Goal: Information Seeking & Learning: Find specific fact

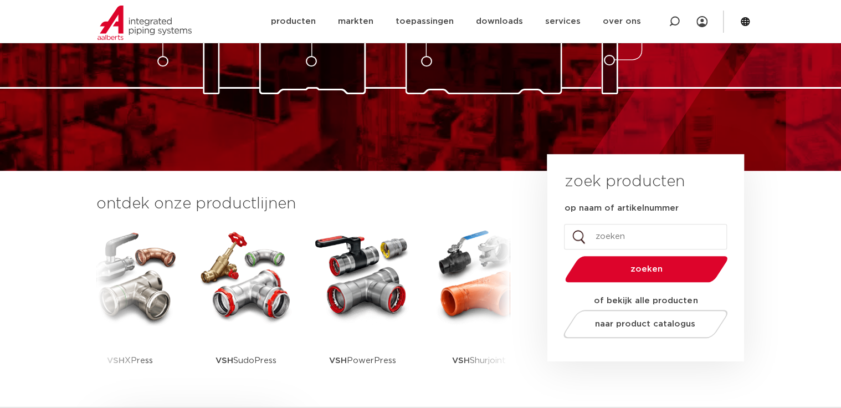
scroll to position [177, 0]
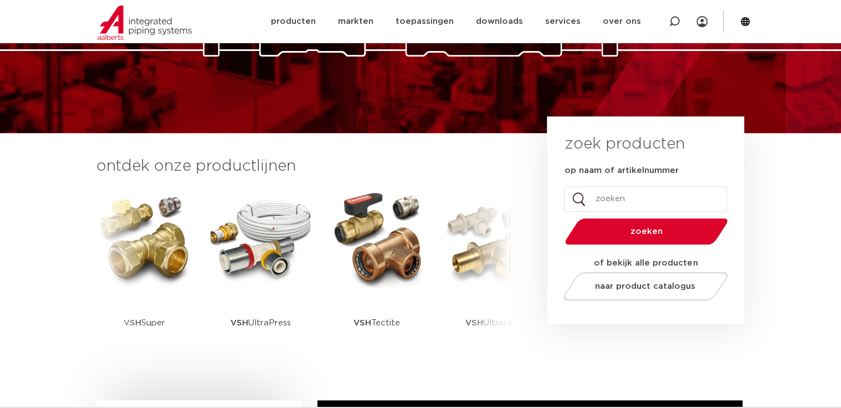
click at [755, 253] on section "ontdek onze productlijnen VSH SmartPress VSH XPress VSH SudoPress VSH PowerPres…" at bounding box center [420, 264] width 841 height 262
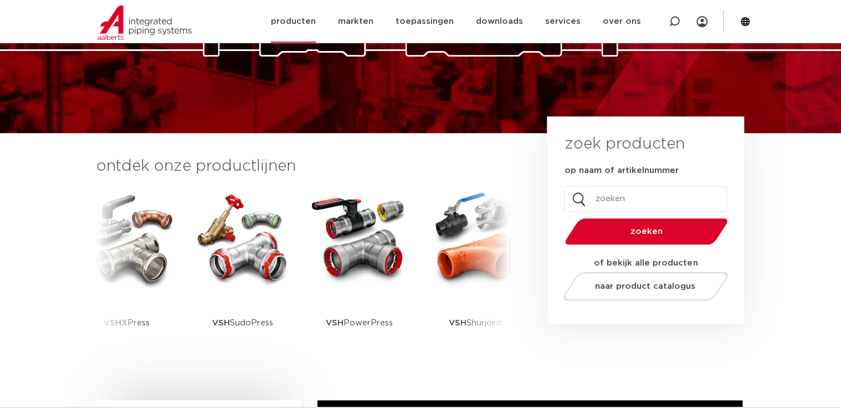
click at [289, 20] on link "producten" at bounding box center [293, 21] width 45 height 43
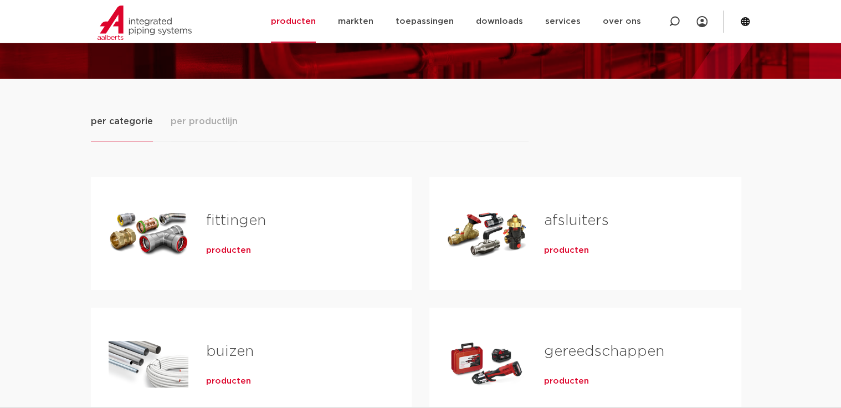
scroll to position [89, 0]
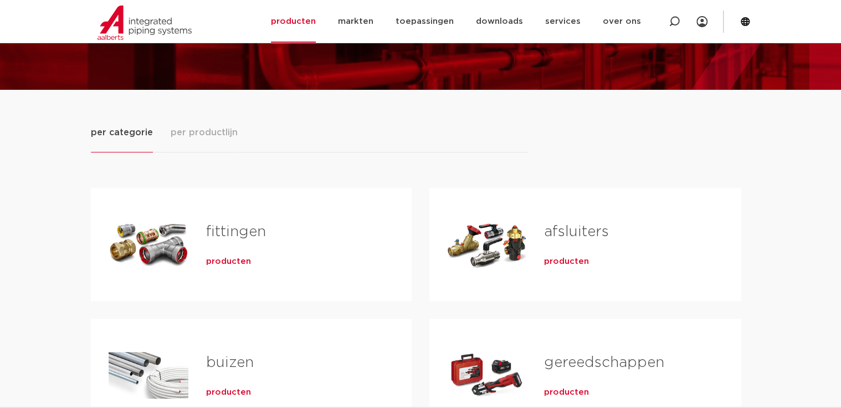
click at [229, 264] on span "producten" at bounding box center [228, 261] width 45 height 11
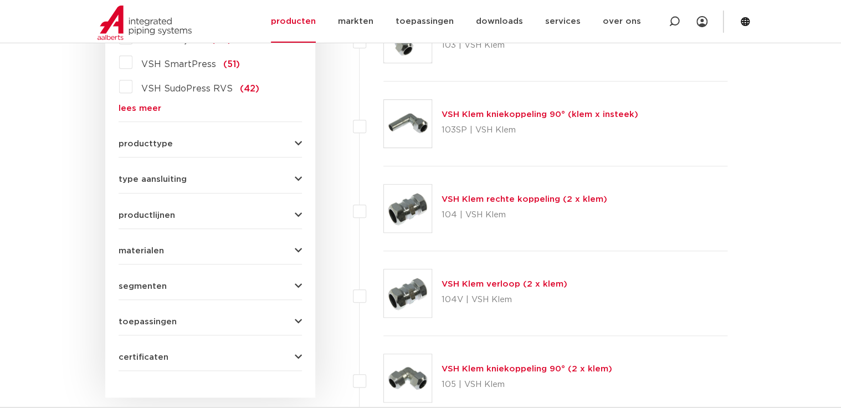
scroll to position [14, 0]
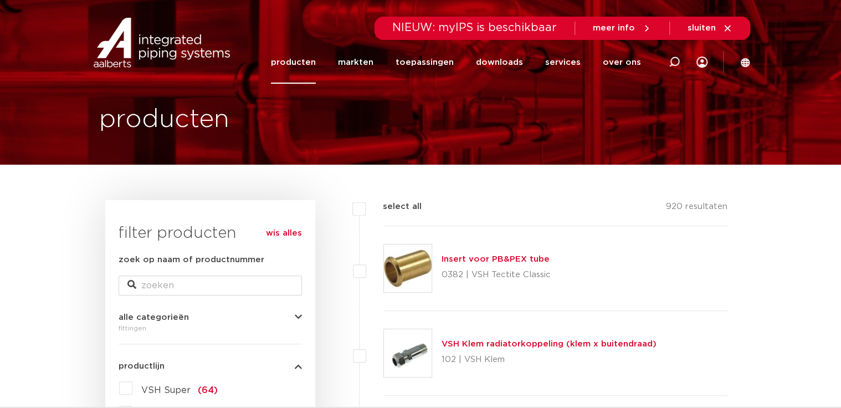
click at [123, 48] on img at bounding box center [162, 43] width 142 height 50
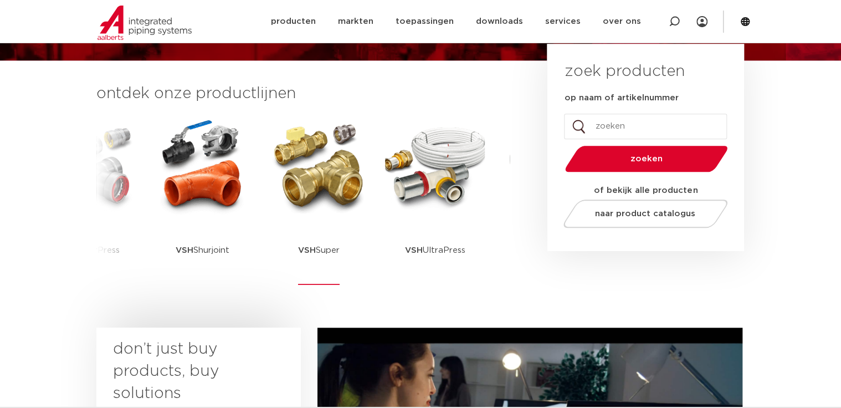
scroll to position [266, 0]
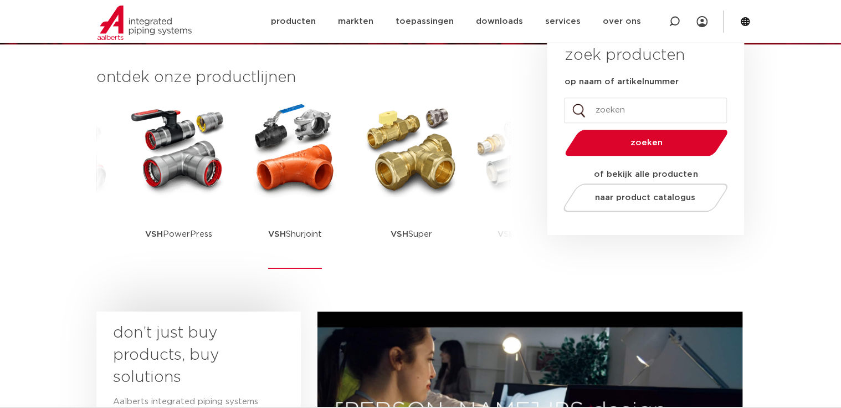
click at [283, 166] on img at bounding box center [295, 150] width 100 height 100
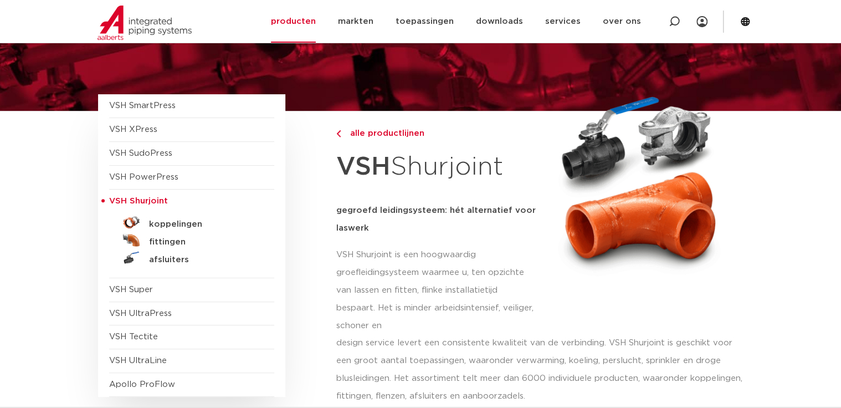
scroll to position [44, 0]
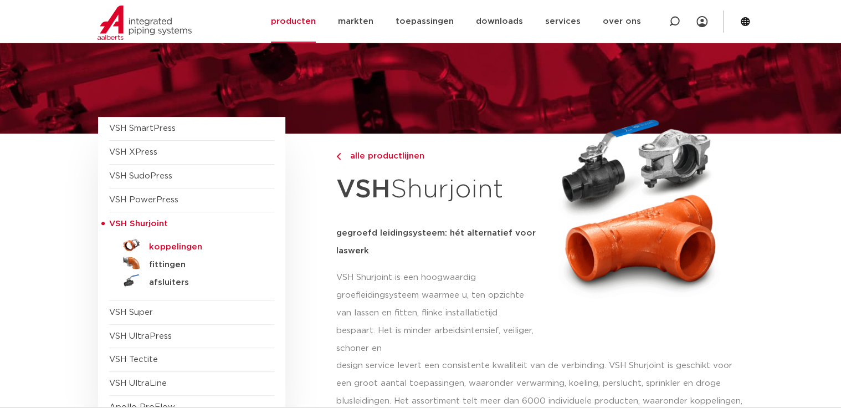
click at [178, 245] on h5 "koppelingen" at bounding box center [204, 247] width 110 height 10
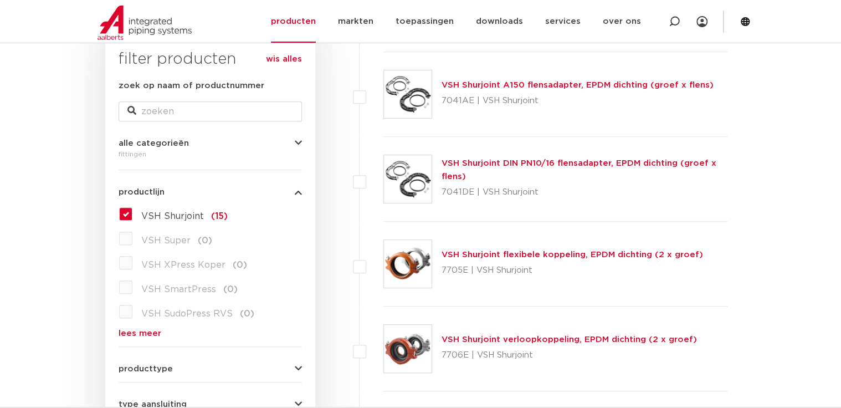
scroll to position [191, 0]
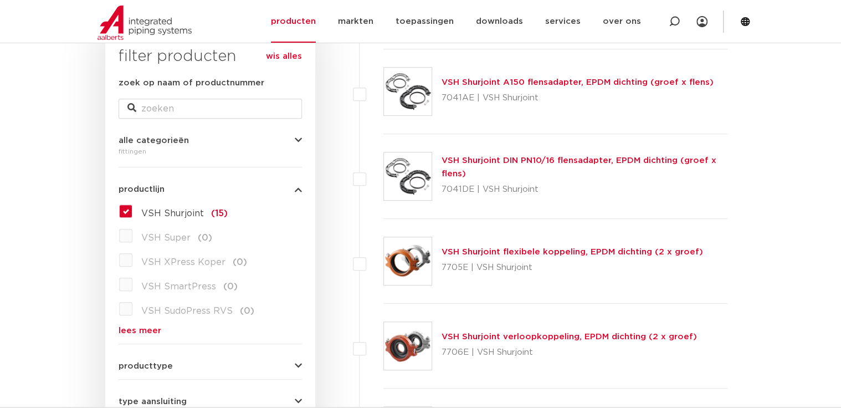
click at [523, 83] on link "VSH Shurjoint A150 flensadapter, EPDM dichting (groef x flens)" at bounding box center [577, 82] width 272 height 8
click at [468, 81] on link "VSH Shurjoint A150 flensadapter, EPDM dichting (groef x flens)" at bounding box center [577, 82] width 272 height 8
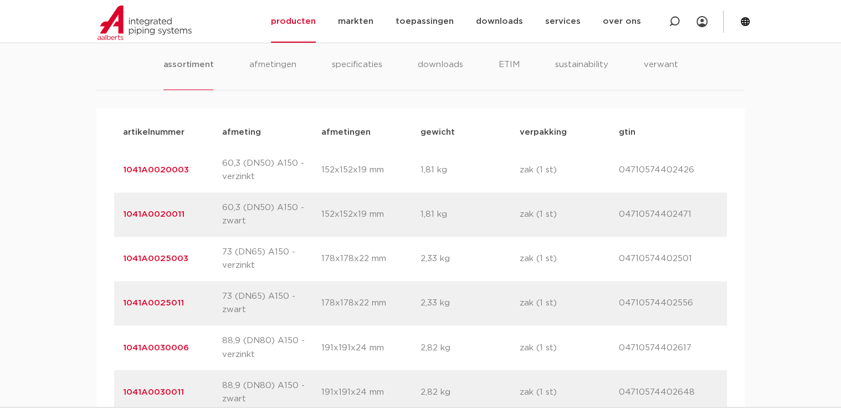
scroll to position [709, 0]
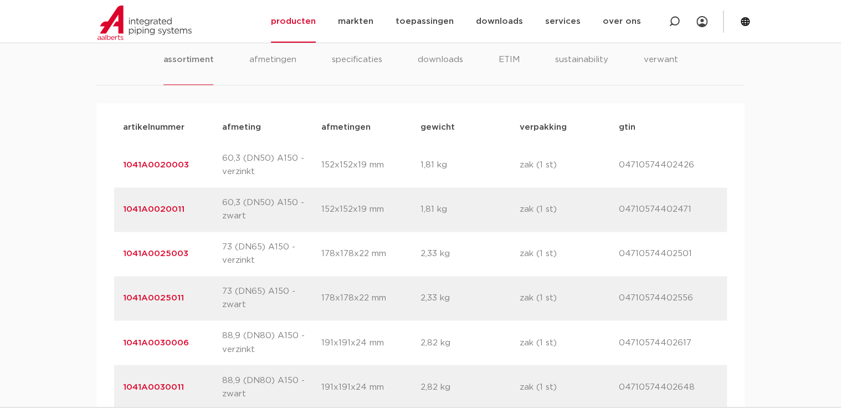
drag, startPoint x: 247, startPoint y: 200, endPoint x: 304, endPoint y: 200, distance: 57.1
click at [304, 200] on p "60,3 (DN50) A150 - zwart" at bounding box center [271, 209] width 99 height 27
drag, startPoint x: 304, startPoint y: 200, endPoint x: 294, endPoint y: 222, distance: 23.8
click at [295, 222] on div "artikelnummer 1041A0020011 afmeting 60,3 (DN50) A150 - zwart afmetingen 152x152…" at bounding box center [420, 209] width 613 height 44
drag, startPoint x: 177, startPoint y: 162, endPoint x: 121, endPoint y: 162, distance: 56.5
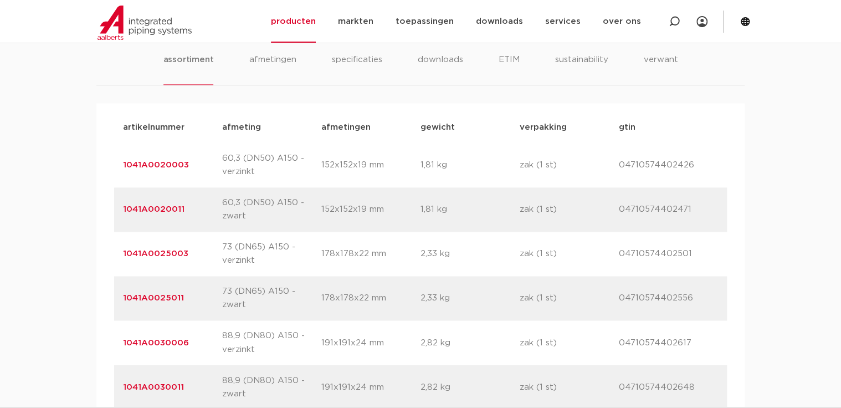
click at [121, 162] on div "artikelnummer 1041A0020003 afmeting 60,3 (DN50) A150 - verzinkt afmetingen 152x…" at bounding box center [420, 165] width 613 height 44
drag, startPoint x: 121, startPoint y: 162, endPoint x: 129, endPoint y: 162, distance: 7.8
copy link "1041A0020003"
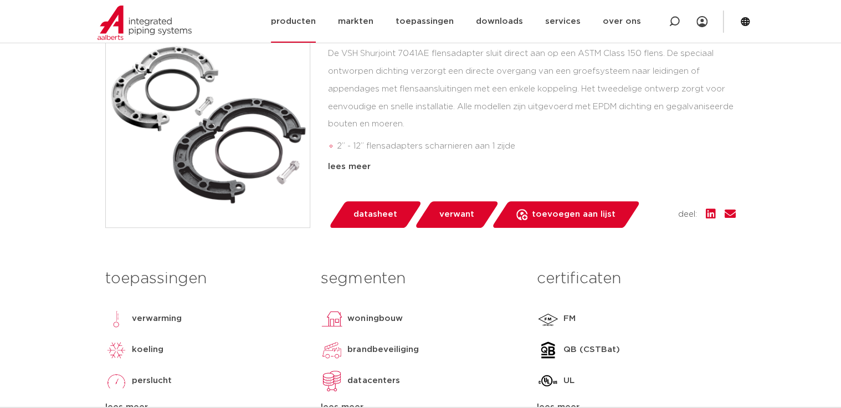
scroll to position [266, 0]
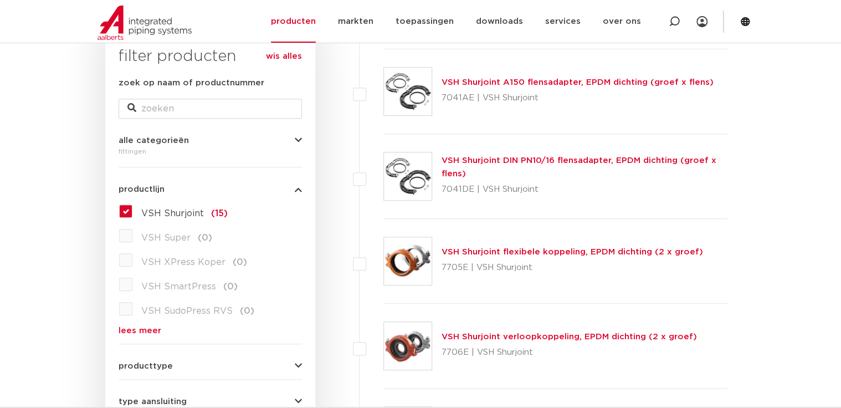
click at [468, 157] on link "VSH Shurjoint DIN PN10/16 flensadapter, EPDM dichting (groef x flens)" at bounding box center [578, 167] width 275 height 22
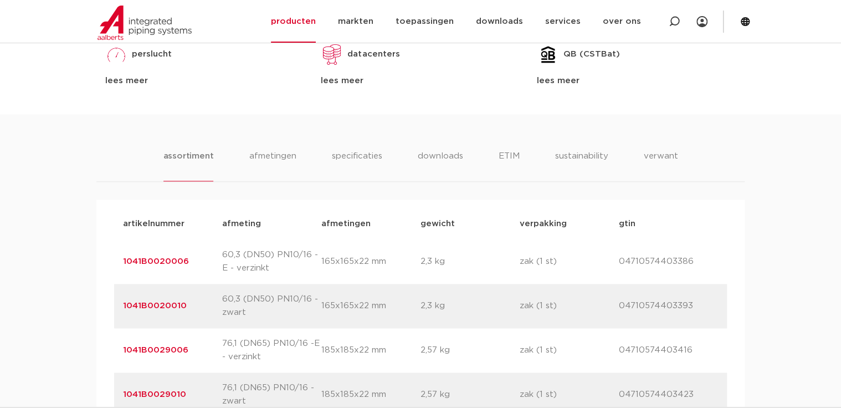
scroll to position [754, 0]
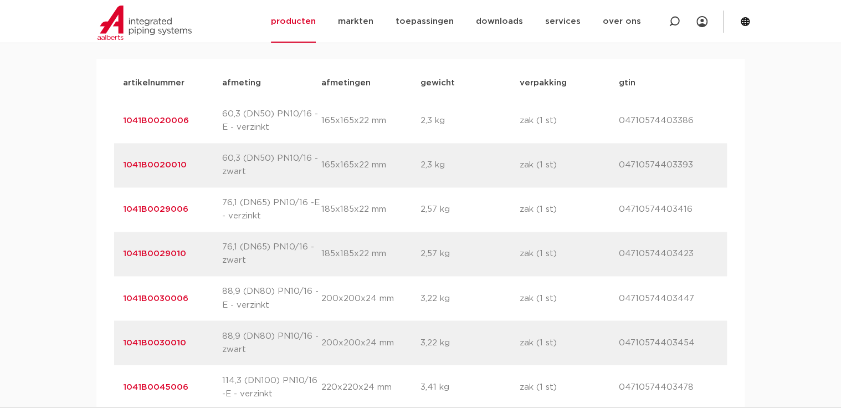
drag, startPoint x: 190, startPoint y: 119, endPoint x: 93, endPoint y: 116, distance: 97.0
drag, startPoint x: 93, startPoint y: 116, endPoint x: 146, endPoint y: 116, distance: 53.2
copy link "1041B0020006"
